Goal: Communication & Community: Share content

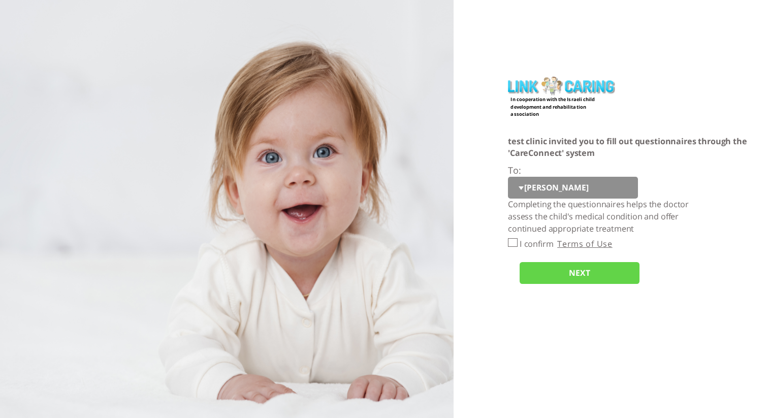
click at [521, 189] on select "[PERSON_NAME]" at bounding box center [573, 188] width 130 height 22
select select "7xyAjVTfvl4tOc9luxaV1A%3D%3D"
click at [514, 244] on input "I confirm" at bounding box center [513, 242] width 10 height 9
checkbox input "true"
click at [570, 279] on input "NEXT" at bounding box center [580, 273] width 120 height 22
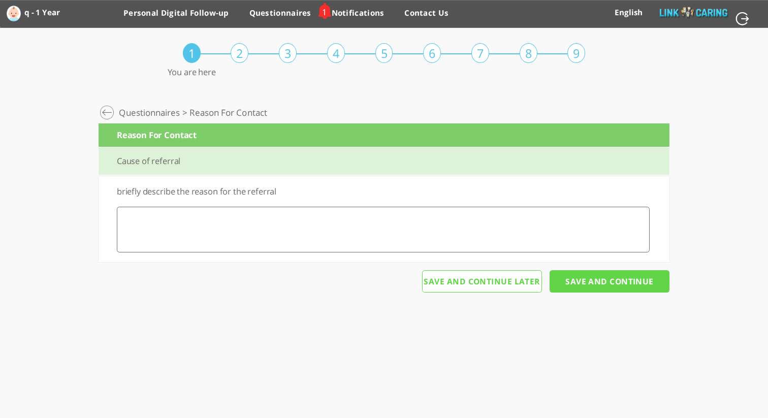
click at [381, 233] on textarea at bounding box center [383, 230] width 533 height 46
type textarea "ee"
click at [621, 277] on input "Save And Continue" at bounding box center [610, 281] width 120 height 22
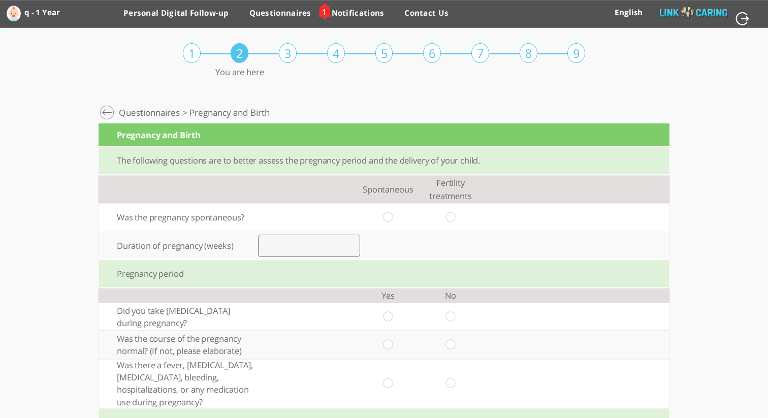
click at [624, 14] on link "English" at bounding box center [629, 12] width 28 height 10
click at [636, 14] on link "English" at bounding box center [629, 12] width 28 height 10
click at [283, 11] on link "Questionnaires" at bounding box center [281, 16] width 62 height 18
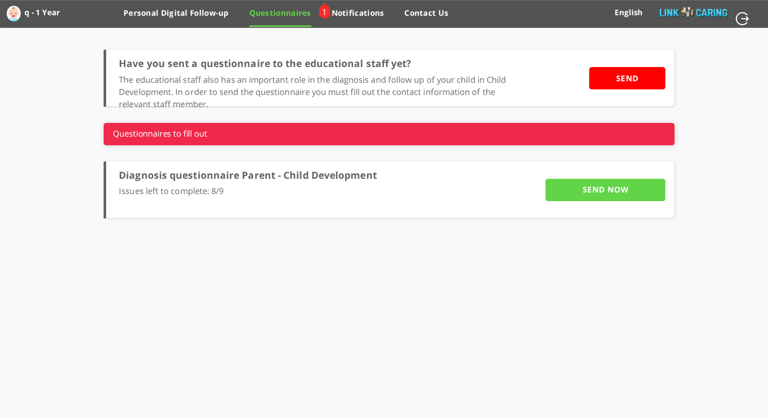
click at [632, 10] on link "English" at bounding box center [629, 12] width 28 height 10
click at [632, 41] on link "עברית" at bounding box center [629, 39] width 21 height 10
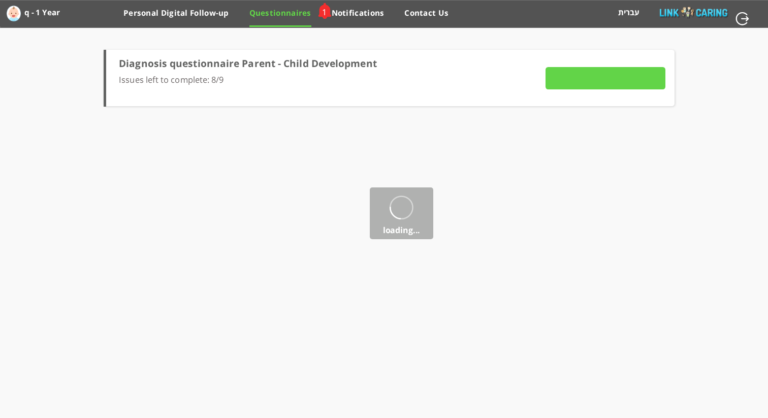
type input "To complete report"
type input "SEND NOW"
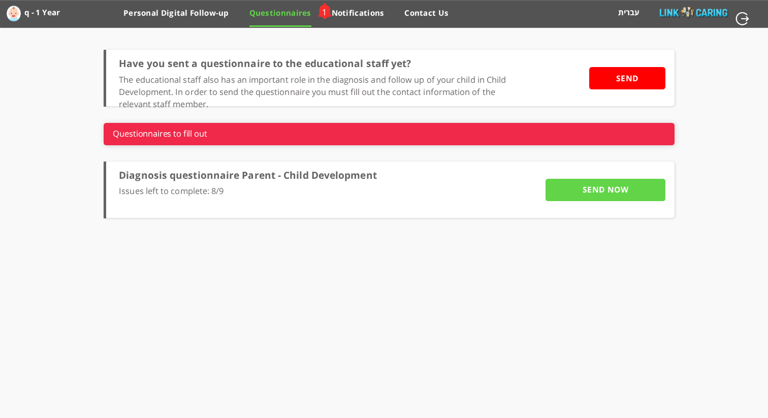
click at [632, 13] on link "עברית" at bounding box center [629, 12] width 21 height 10
click at [625, 65] on link "عربيه" at bounding box center [629, 66] width 17 height 10
click at [626, 14] on link "عربيه" at bounding box center [629, 12] width 17 height 10
click at [625, 40] on link "עברית" at bounding box center [629, 39] width 21 height 10
drag, startPoint x: 352, startPoint y: 15, endPoint x: 269, endPoint y: 13, distance: 82.4
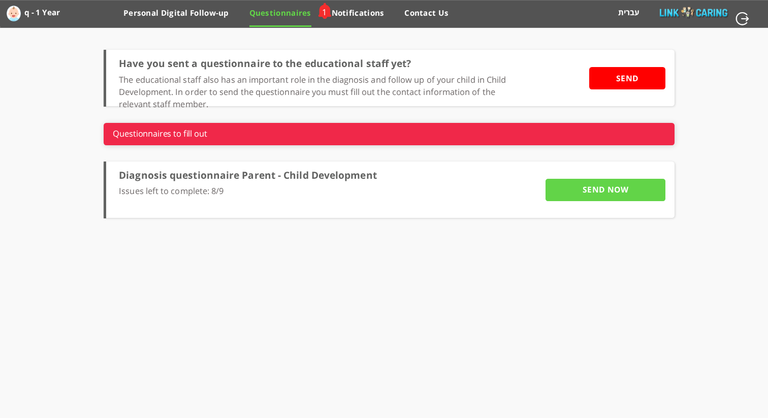
click at [352, 15] on link "Notifications" at bounding box center [358, 17] width 53 height 18
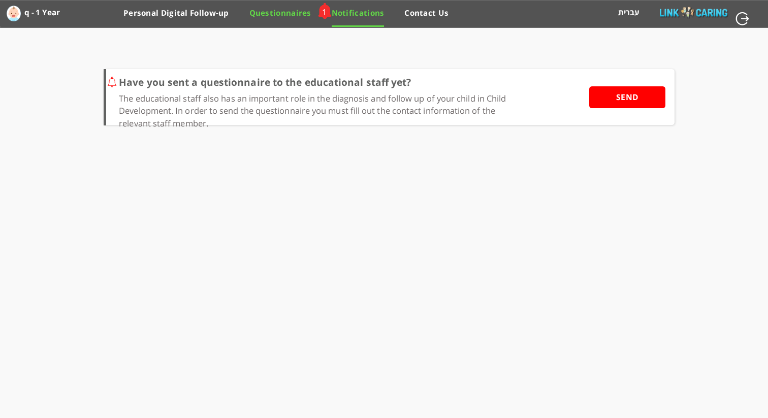
click at [291, 15] on link "Questionnaires" at bounding box center [281, 17] width 62 height 18
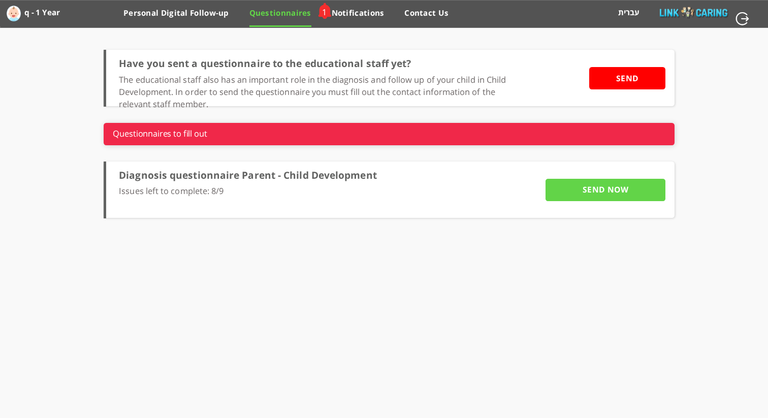
click at [634, 79] on input "SEND" at bounding box center [628, 78] width 76 height 22
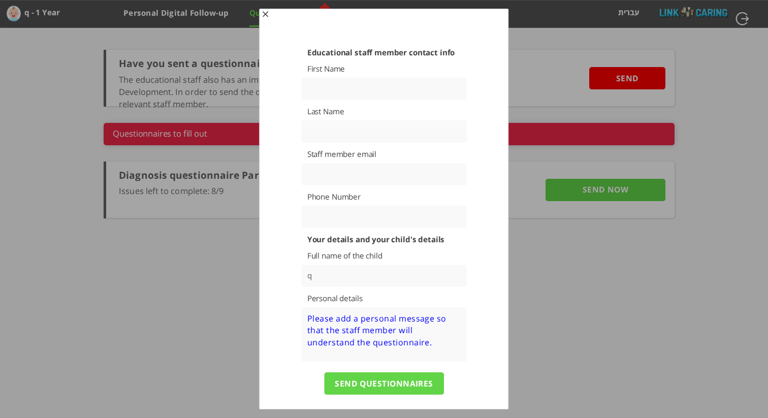
click at [341, 89] on input "text" at bounding box center [384, 89] width 166 height 22
type input "Gadi"
type input "Piriatinskiy"
type input "[EMAIL_ADDRESS][DOMAIN_NAME]"
type input "0504423086"
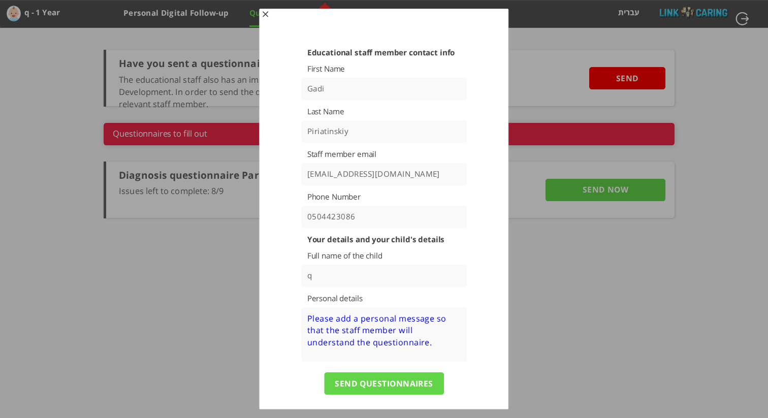
click at [411, 391] on input "SEND QUESTIONNAIRES" at bounding box center [384, 384] width 120 height 22
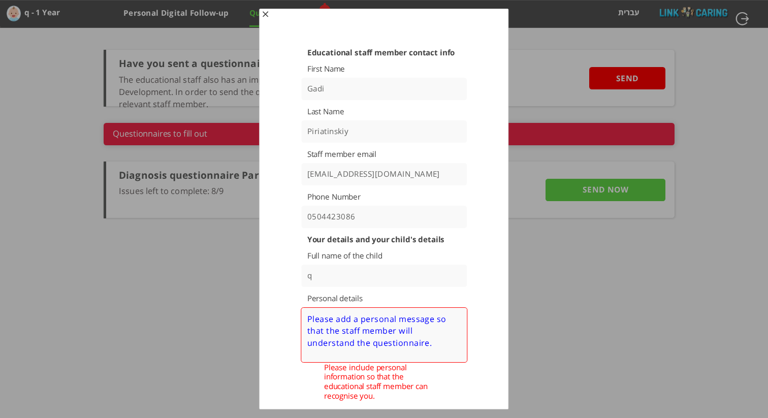
click at [373, 315] on textarea at bounding box center [384, 334] width 167 height 55
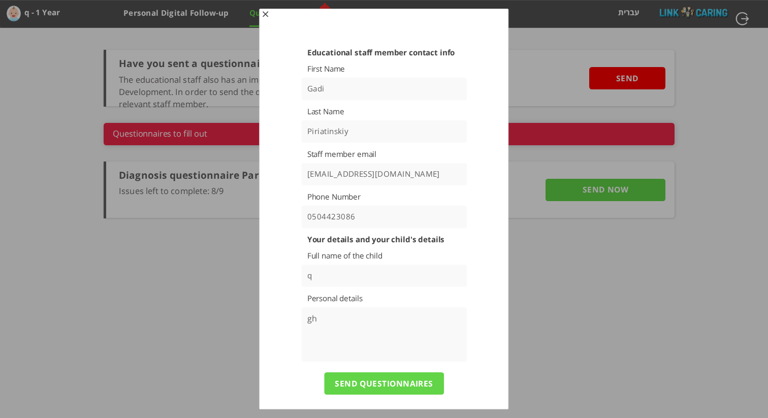
type textarea "gh"
click at [383, 379] on input "SEND QUESTIONNAIRES" at bounding box center [384, 384] width 120 height 22
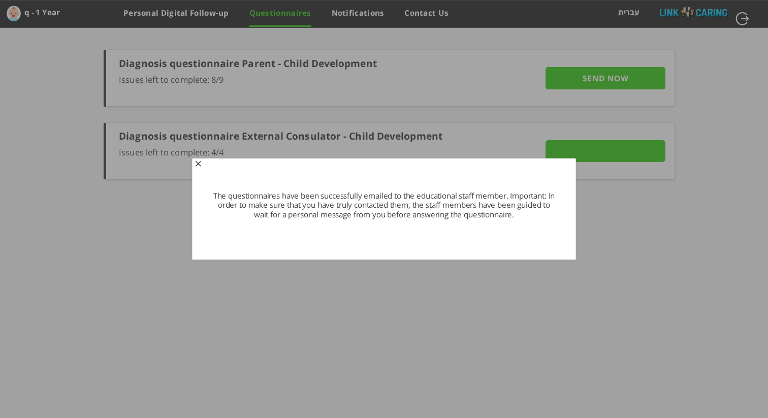
type input "Details"
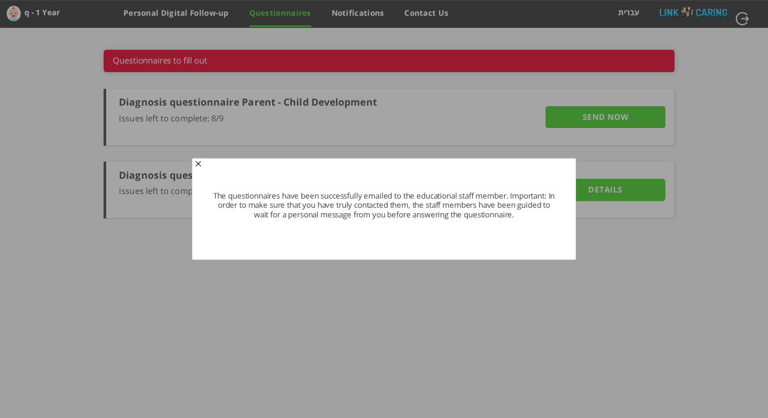
click at [198, 164] on span "button" at bounding box center [198, 165] width 8 height 8
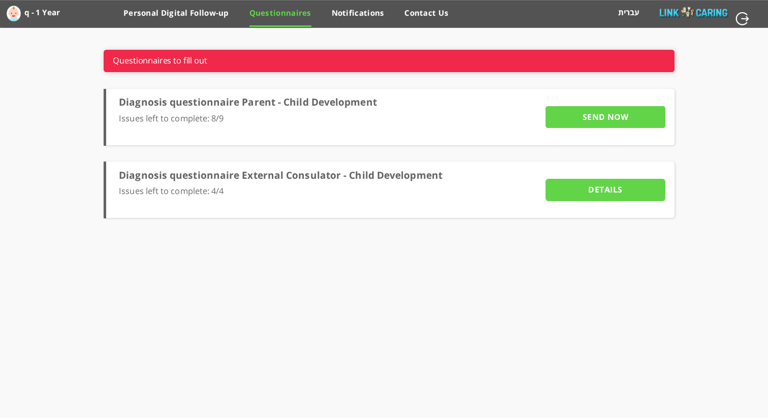
click at [742, 16] on input "button" at bounding box center [744, 18] width 16 height 15
type input "YES"
type input "NO"
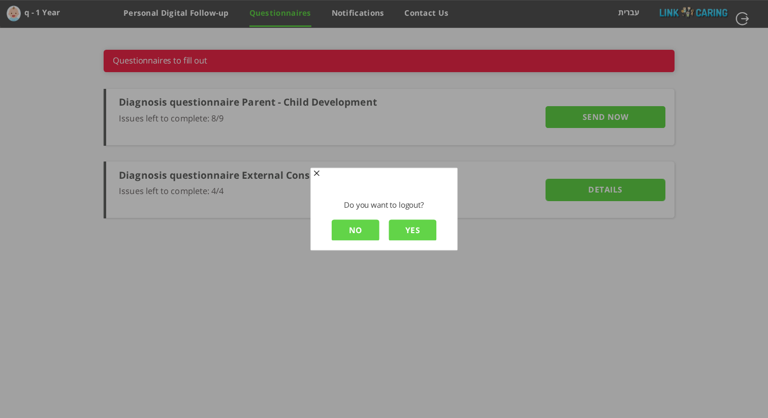
scroll to position [1, 0]
click at [411, 225] on input "YES" at bounding box center [413, 230] width 48 height 22
